Goal: Task Accomplishment & Management: Manage account settings

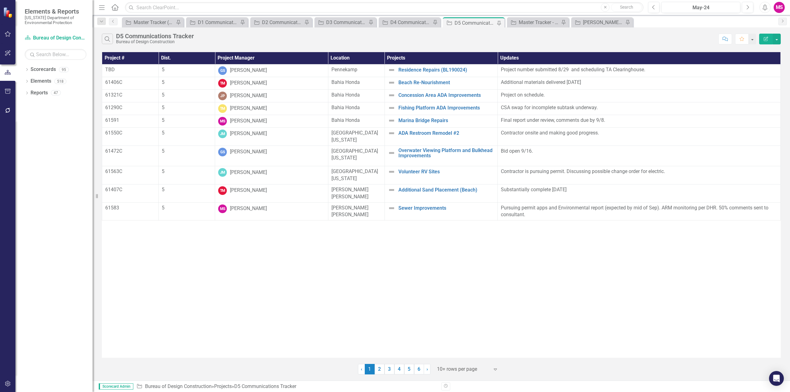
drag, startPoint x: 104, startPoint y: 9, endPoint x: 119, endPoint y: 10, distance: 14.6
click at [104, 9] on icon "Menu" at bounding box center [102, 7] width 8 height 6
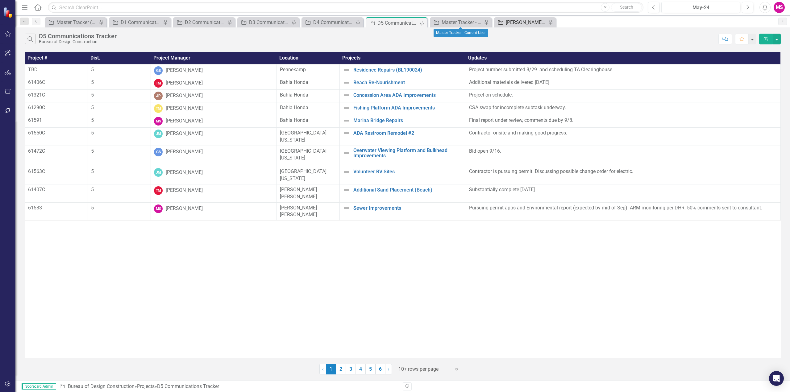
click at [507, 21] on div "[PERSON_NAME]'s Tracker" at bounding box center [526, 23] width 41 height 8
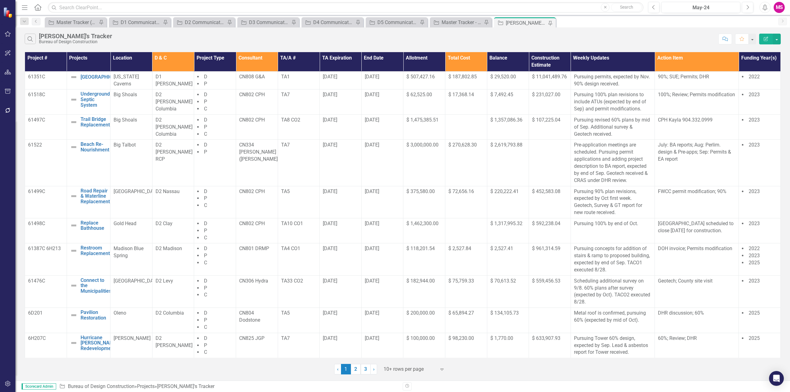
click at [398, 369] on div at bounding box center [409, 369] width 52 height 8
click at [397, 355] on div "Display All Rows" at bounding box center [414, 359] width 68 height 10
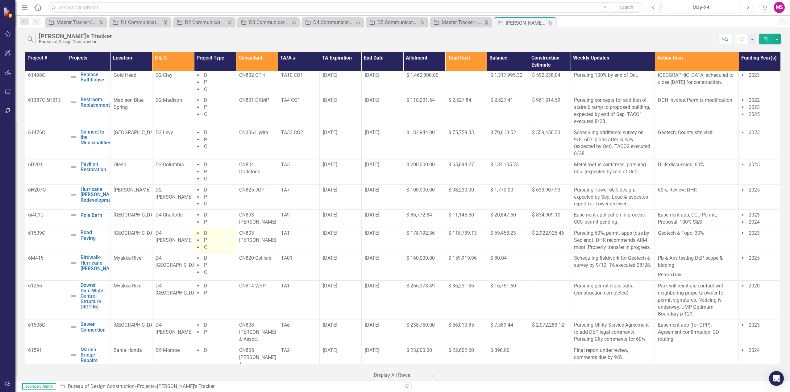
scroll to position [154, 0]
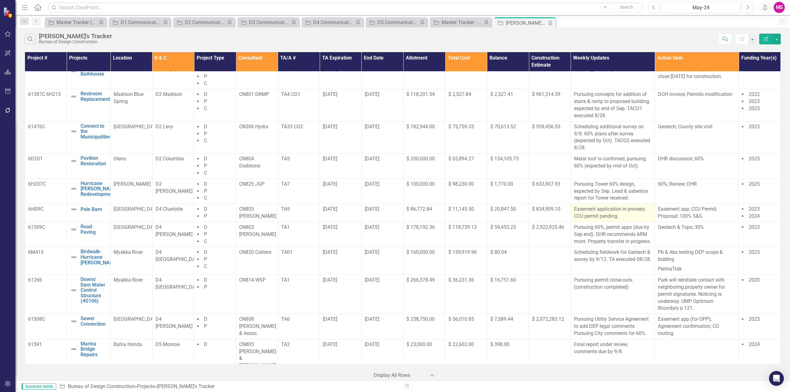
click at [592, 212] on p "Easement application in process. CCU permit pending." at bounding box center [612, 213] width 77 height 14
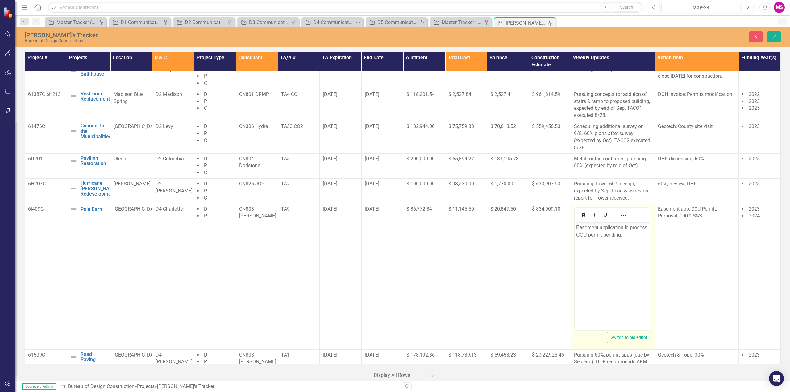
scroll to position [0, 0]
drag, startPoint x: 646, startPoint y: 227, endPoint x: 1246, endPoint y: 450, distance: 640.1
click at [646, 227] on p "Easement application in process. CCU permit pending." at bounding box center [612, 231] width 73 height 15
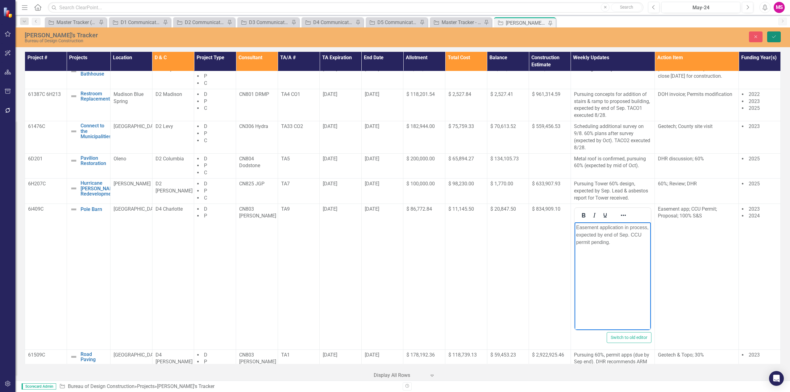
click at [775, 36] on icon "Save" at bounding box center [774, 37] width 6 height 4
